Goal: Task Accomplishment & Management: Manage account settings

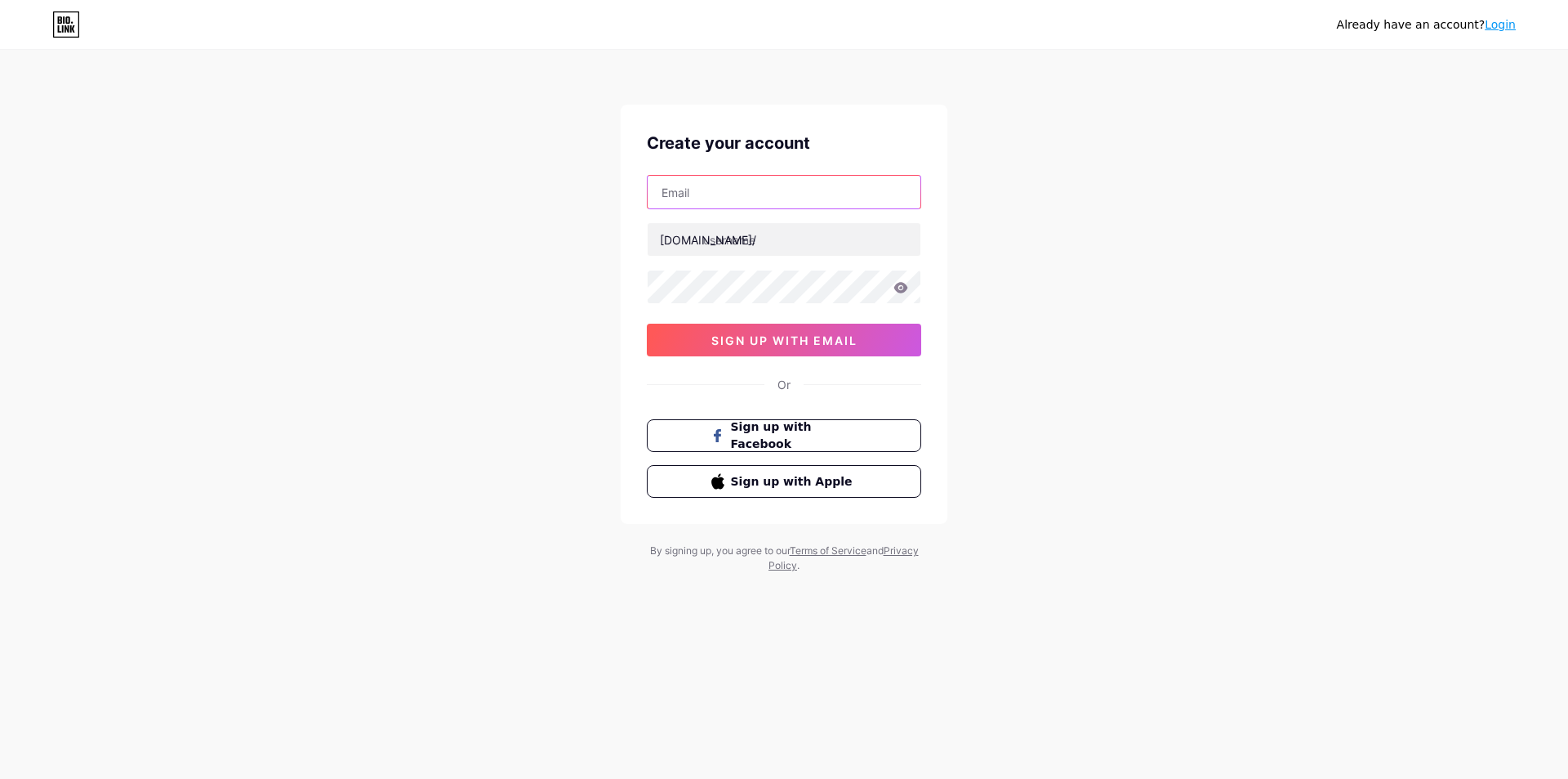
click at [730, 192] on input "text" at bounding box center [784, 192] width 273 height 32
click at [1501, 21] on link "Login" at bounding box center [1500, 25] width 31 height 13
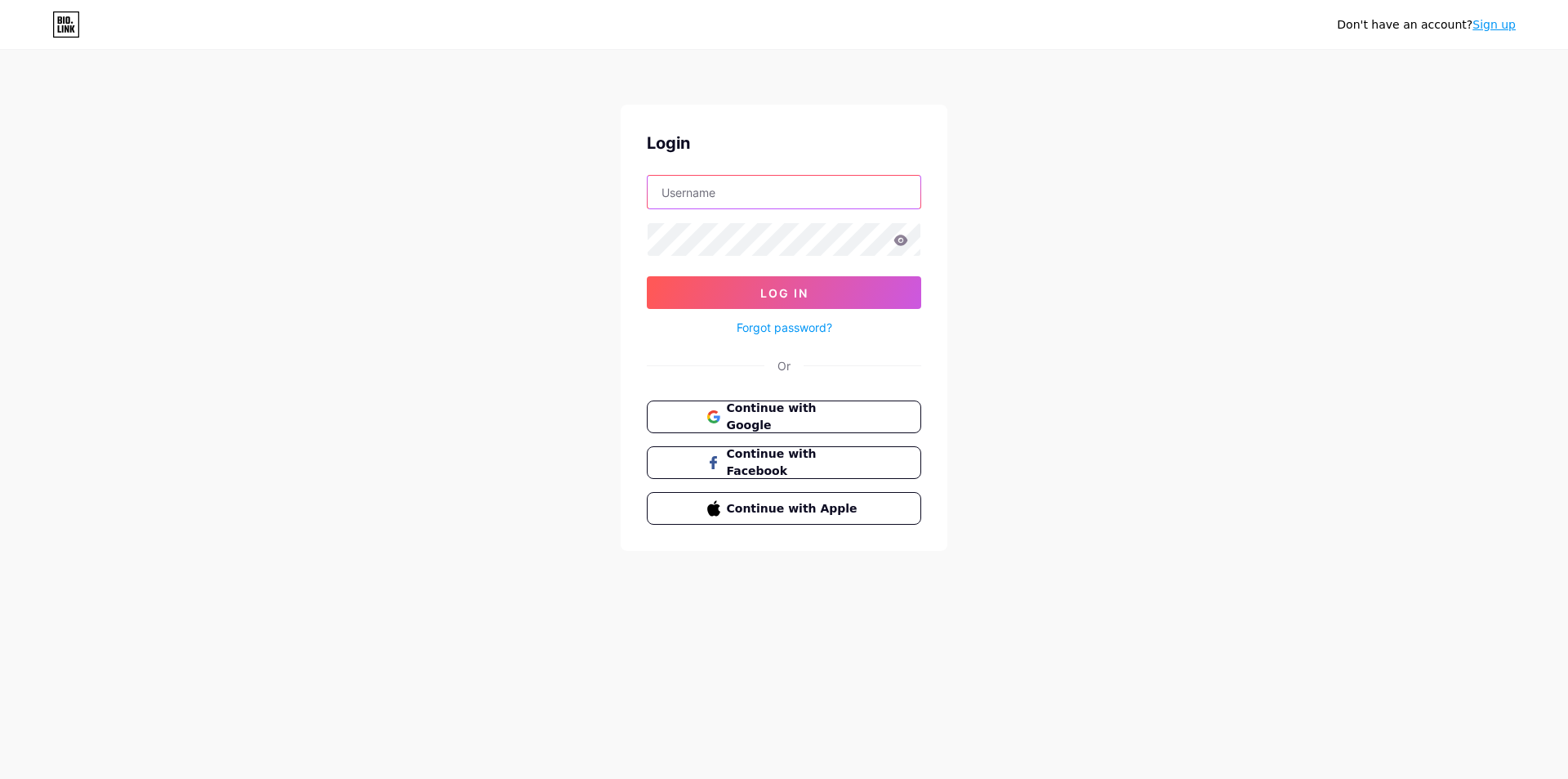
click at [768, 196] on input "text" at bounding box center [784, 192] width 273 height 32
paste input "[EMAIL_ADDRESS][DOMAIN_NAME]"
type input "[EMAIL_ADDRESS][DOMAIN_NAME]"
click at [805, 287] on span "Log In" at bounding box center [784, 292] width 48 height 14
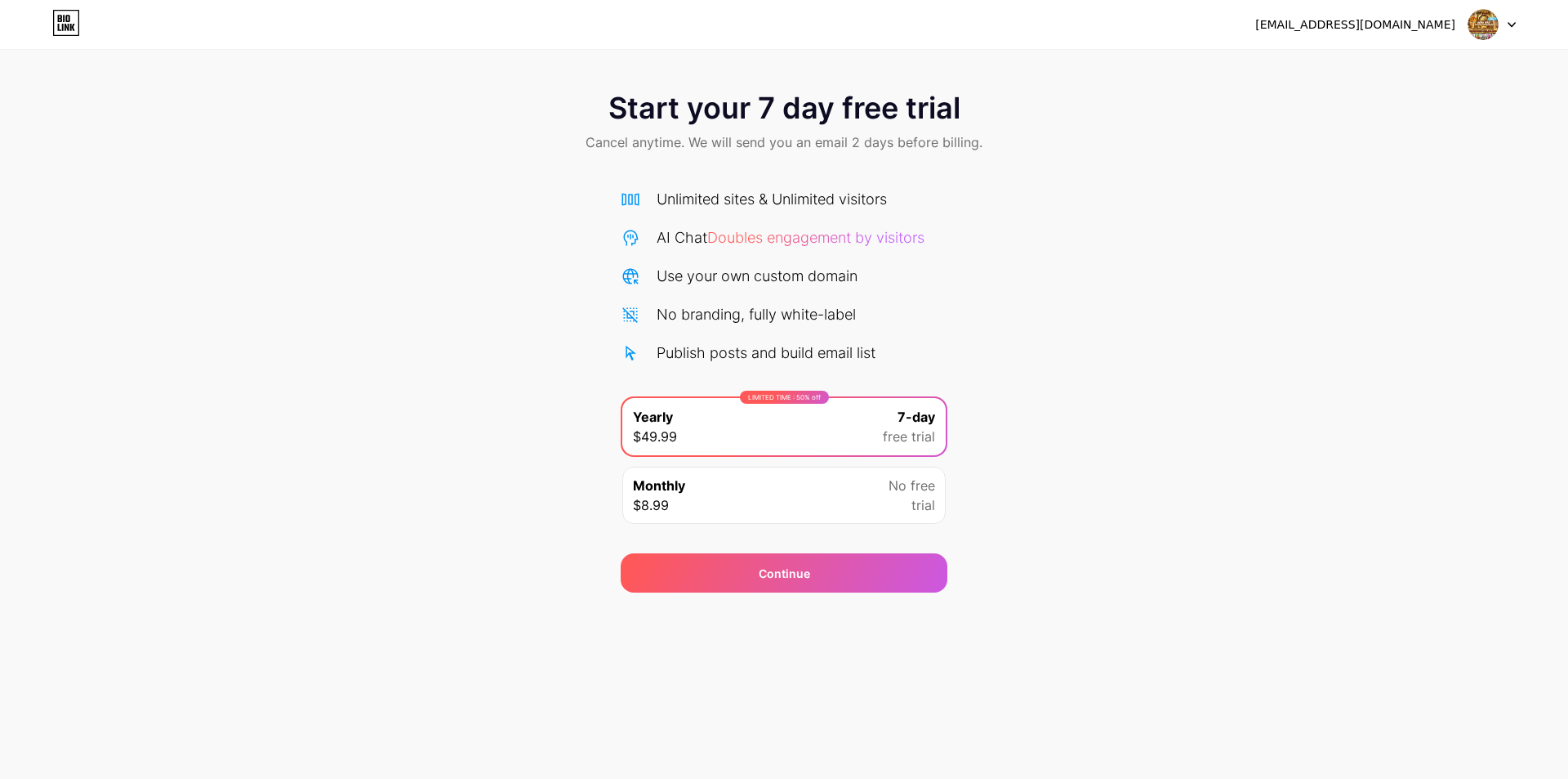
click at [1238, 454] on div "Start your 7 day free trial Cancel anytime. We will send you an email 2 days be…" at bounding box center [784, 333] width 1568 height 517
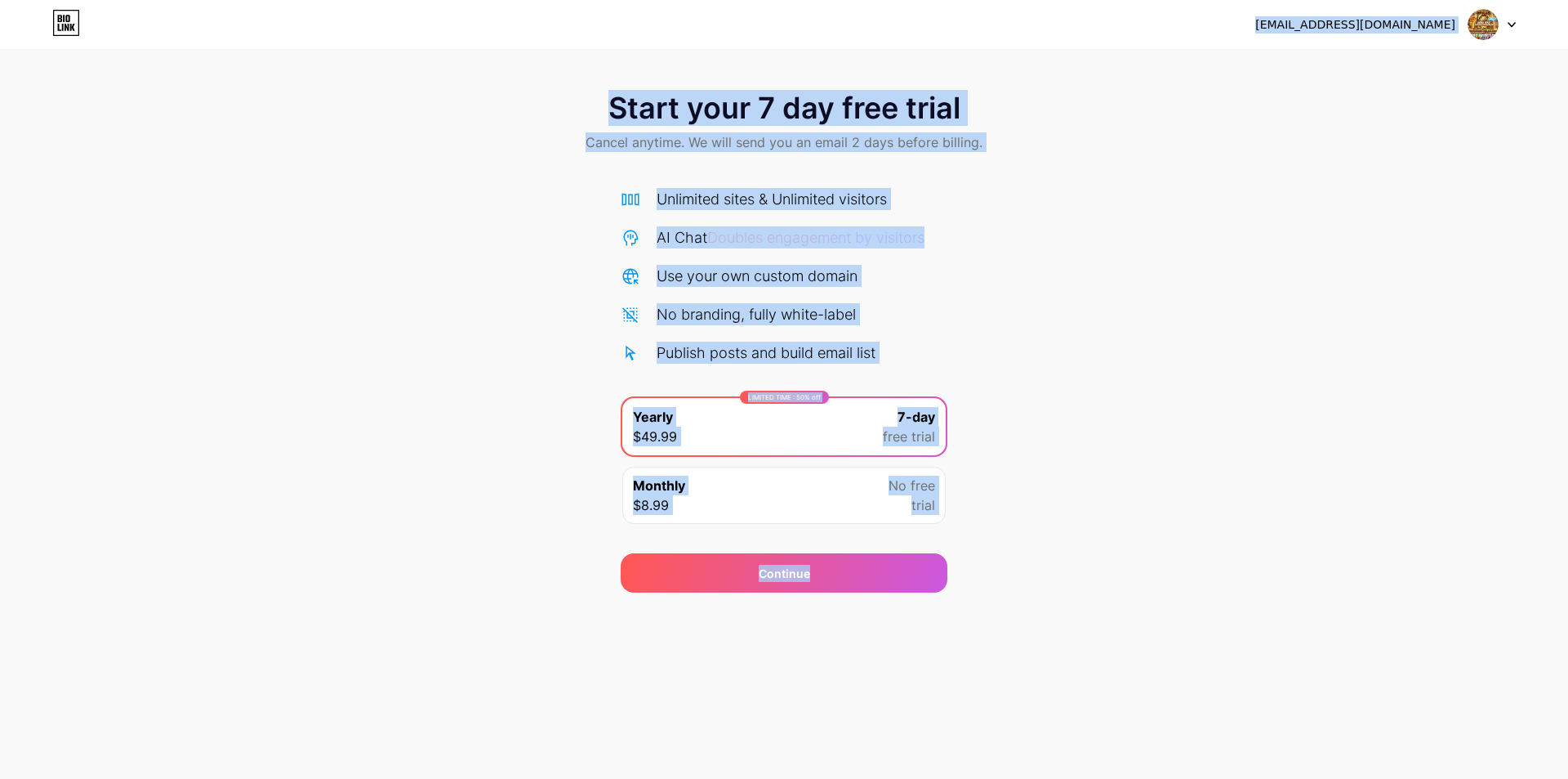
click at [1482, 26] on img at bounding box center [1482, 24] width 31 height 31
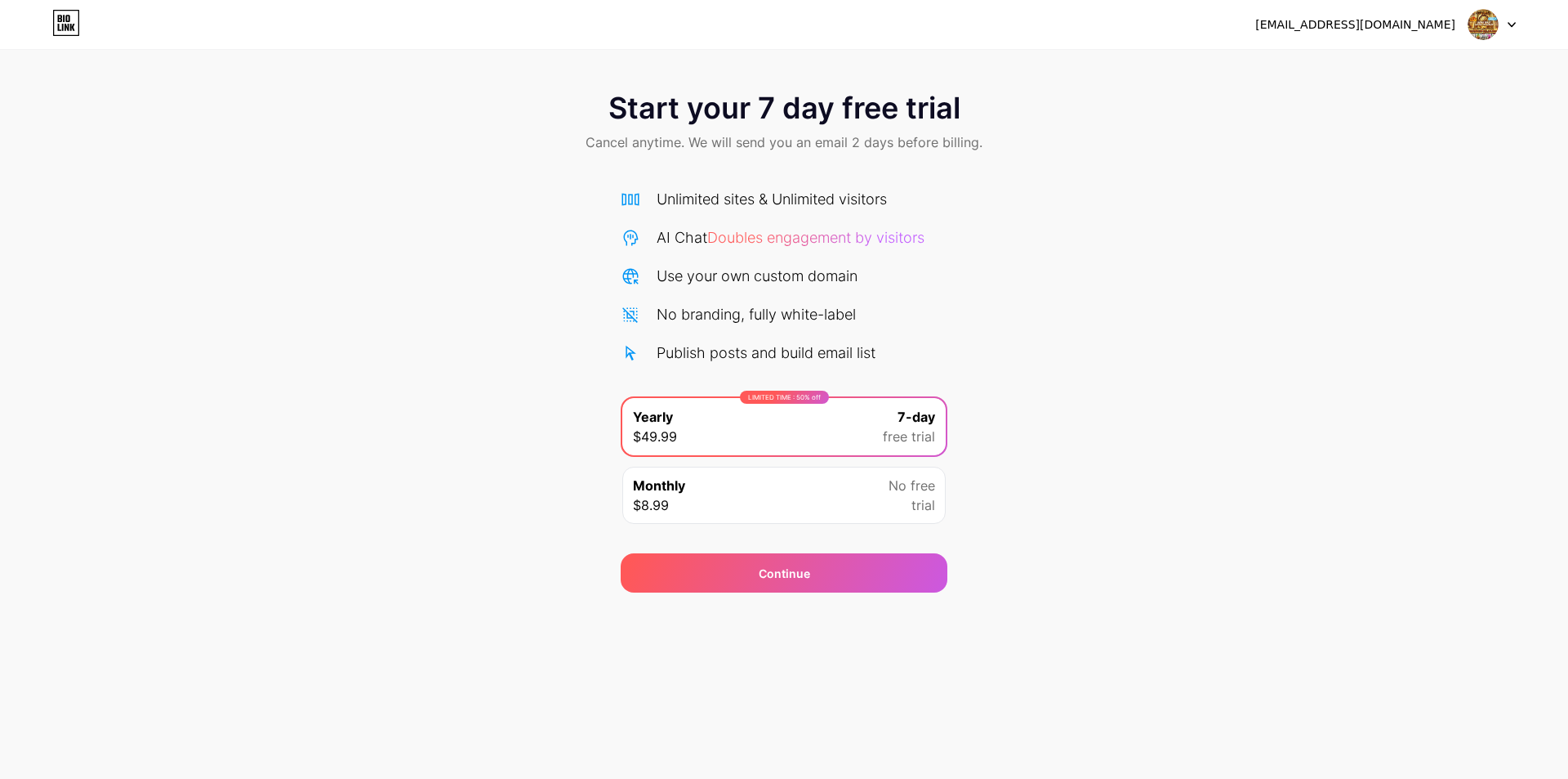
drag, startPoint x: 448, startPoint y: 353, endPoint x: 448, endPoint y: 342, distance: 11.0
click at [448, 347] on div "Start your 7 day free trial Cancel anytime. We will send you an email 2 days be…" at bounding box center [784, 333] width 1568 height 517
